Goal: Task Accomplishment & Management: Manage account settings

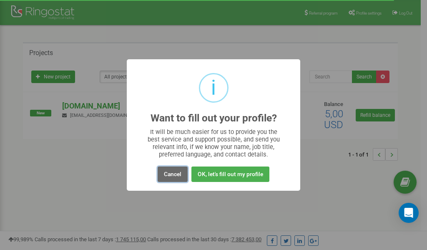
click at [175, 172] on button "Cancel" at bounding box center [173, 173] width 30 height 15
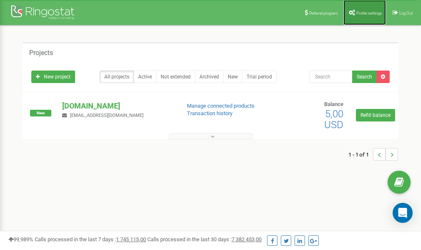
click at [372, 16] on link "Profile settings" at bounding box center [364, 12] width 43 height 25
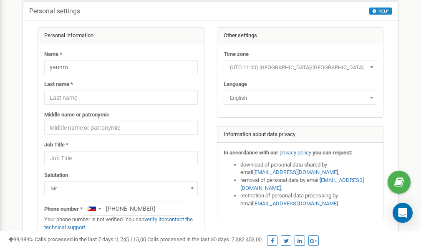
scroll to position [42, 0]
click at [158, 220] on link "verify it" at bounding box center [152, 219] width 17 height 6
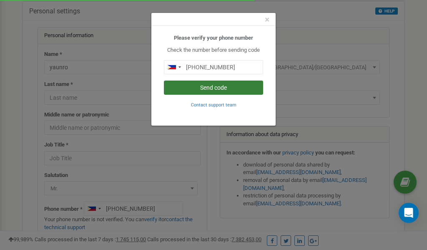
click at [199, 87] on button "Send code" at bounding box center [213, 87] width 99 height 14
